Goal: Transaction & Acquisition: Download file/media

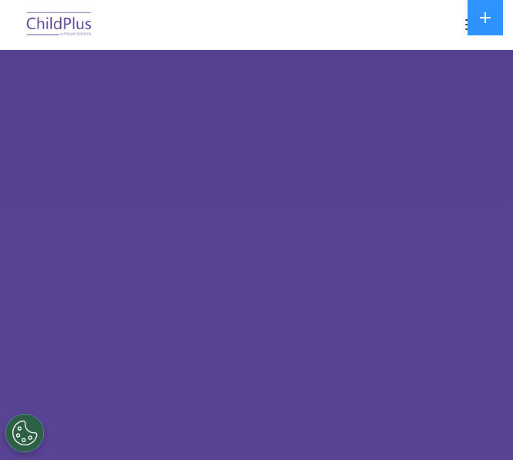
select select "MEDIUM"
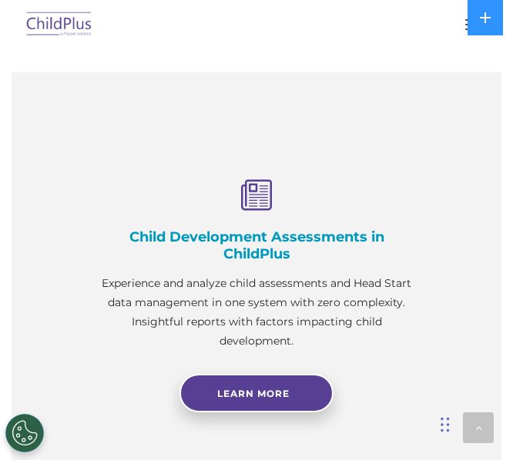
scroll to position [1277, 0]
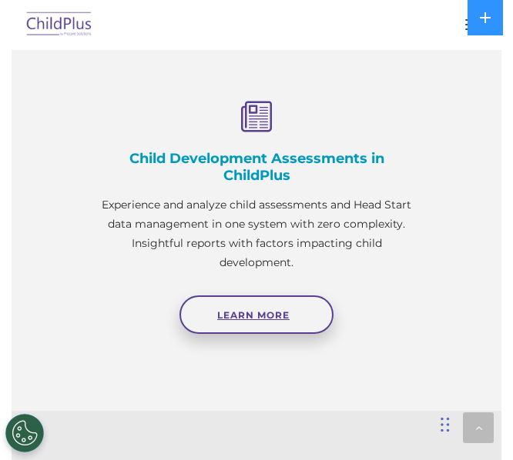
click at [229, 319] on link "Learn More" at bounding box center [256, 315] width 154 height 38
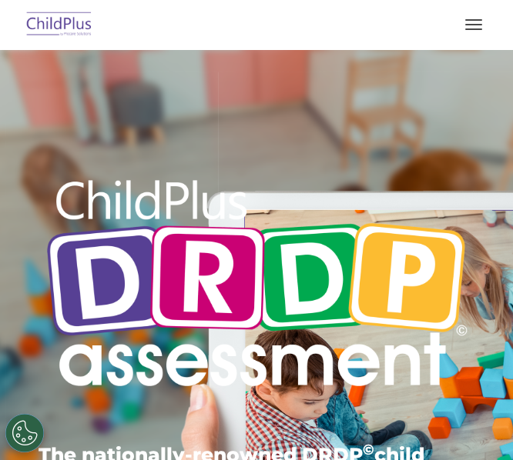
type input ""
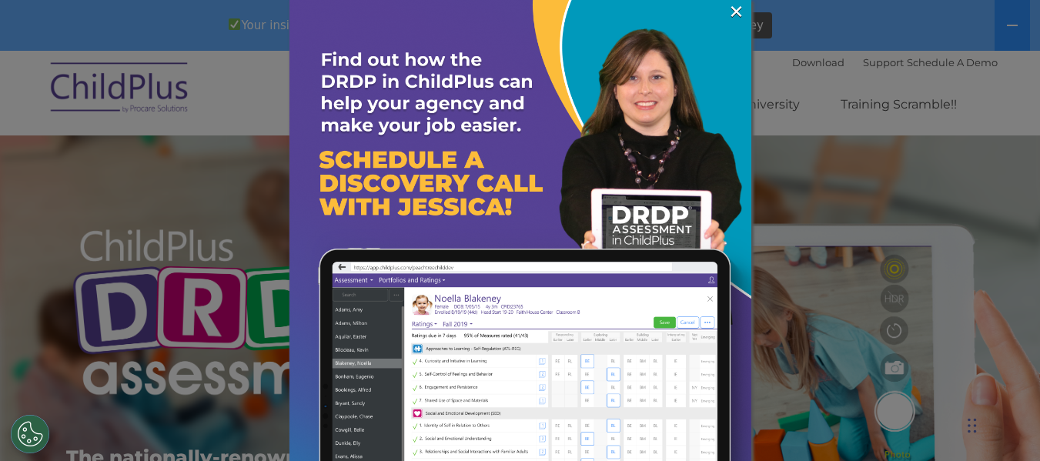
click at [512, 102] on div at bounding box center [520, 230] width 1040 height 461
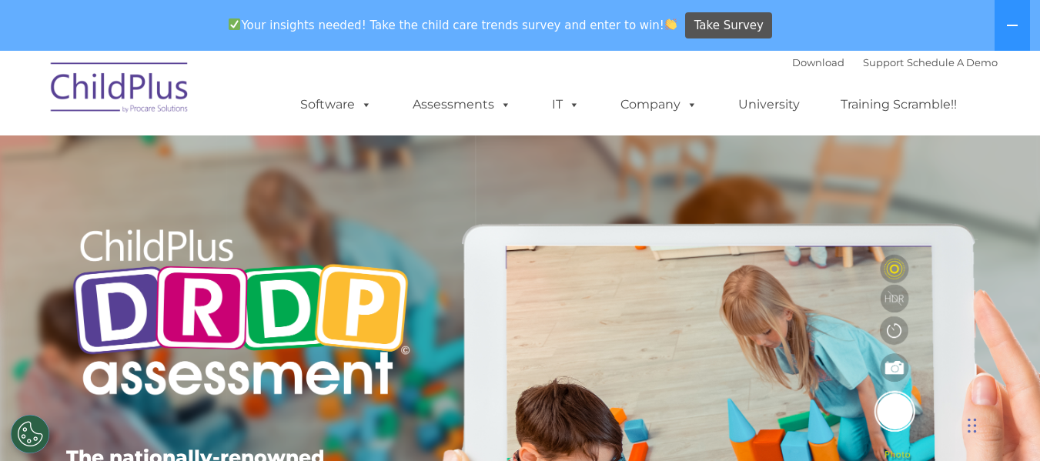
click at [512, 11] on div "Take Survey" at bounding box center [729, 25] width 92 height 38
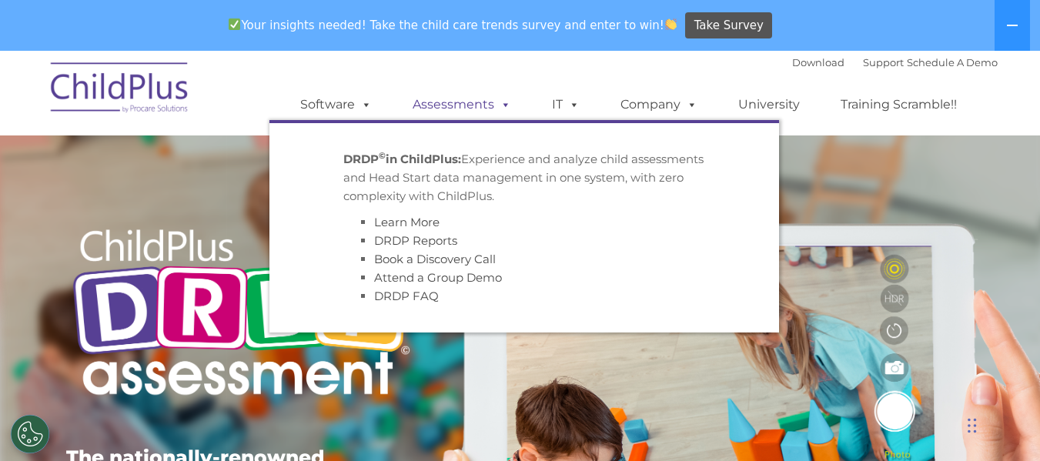
click at [500, 102] on span at bounding box center [502, 104] width 17 height 15
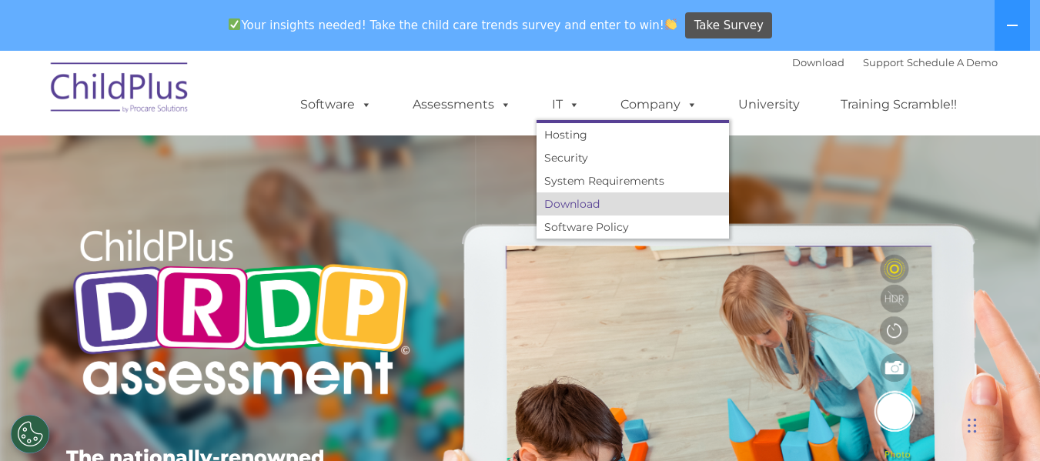
click at [512, 204] on link "Download" at bounding box center [633, 203] width 192 height 23
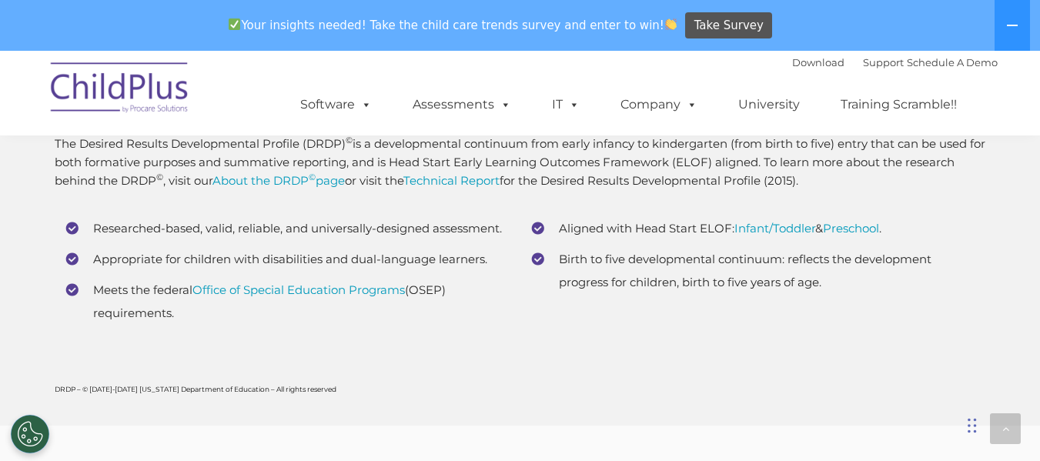
scroll to position [6261, 0]
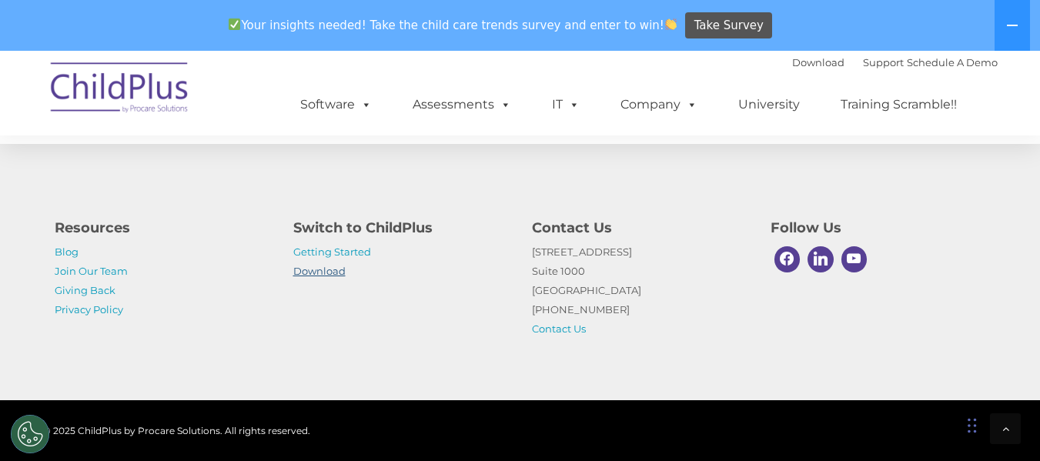
click at [314, 271] on link "Download" at bounding box center [319, 271] width 52 height 12
